Goal: Information Seeking & Learning: Learn about a topic

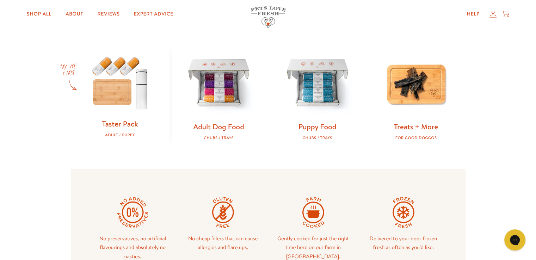
scroll to position [211, 0]
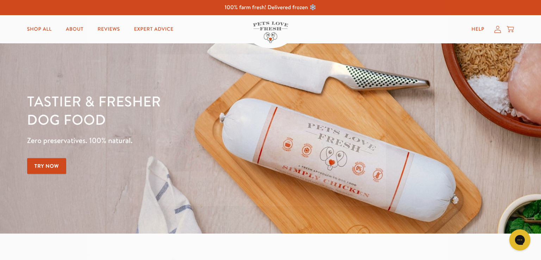
click at [376, 64] on circle "Close dialog" at bounding box center [377, 63] width 12 height 12
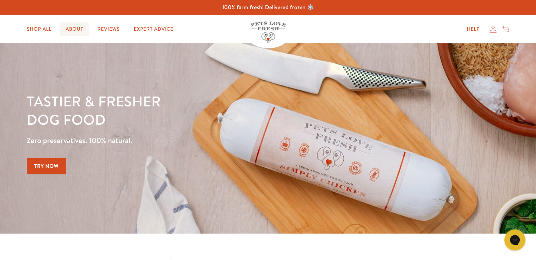
click at [68, 27] on link "About" at bounding box center [74, 29] width 29 height 14
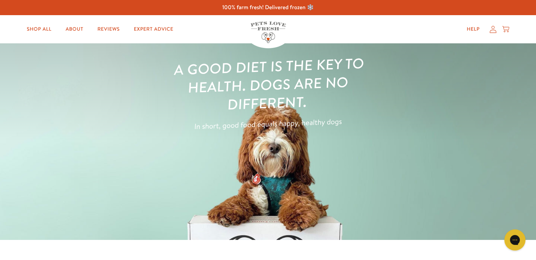
click at [342, 19] on div "Shop All About Reviews Expert Advice My account Shop All About Reviews Expert A…" at bounding box center [268, 29] width 482 height 28
